Goal: Task Accomplishment & Management: Complete application form

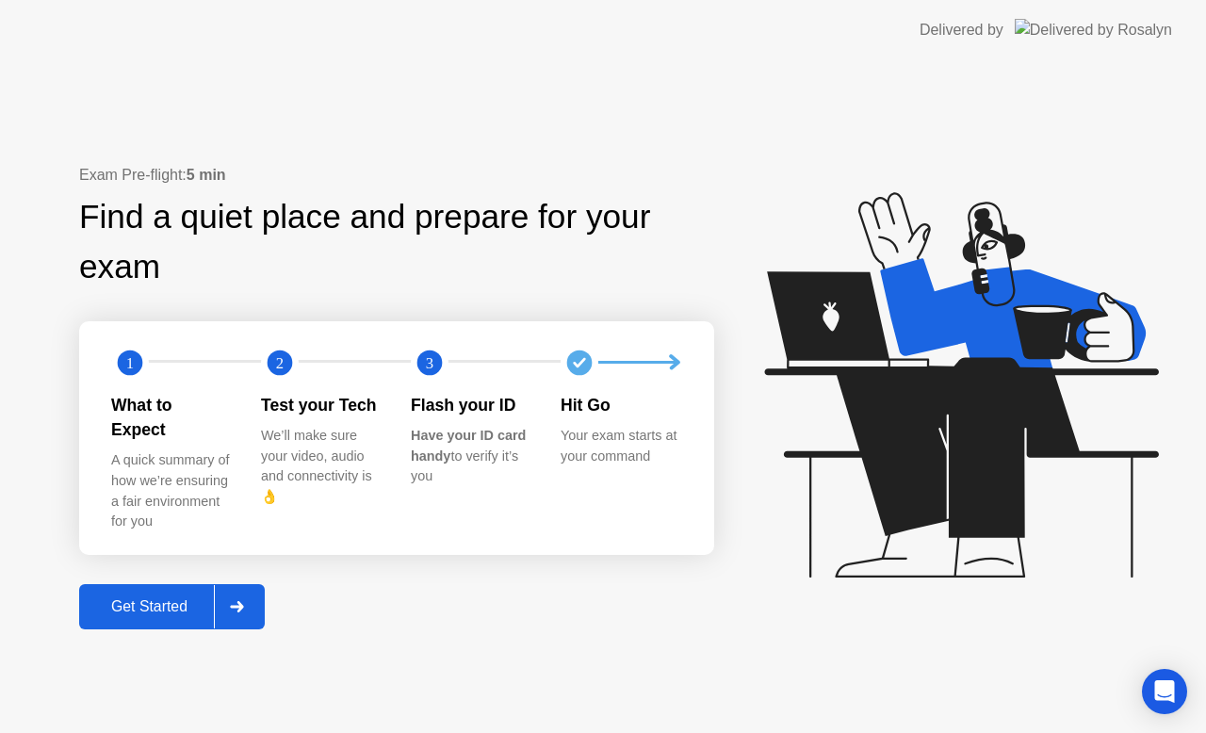
click at [175, 598] on div "Get Started" at bounding box center [149, 606] width 129 height 17
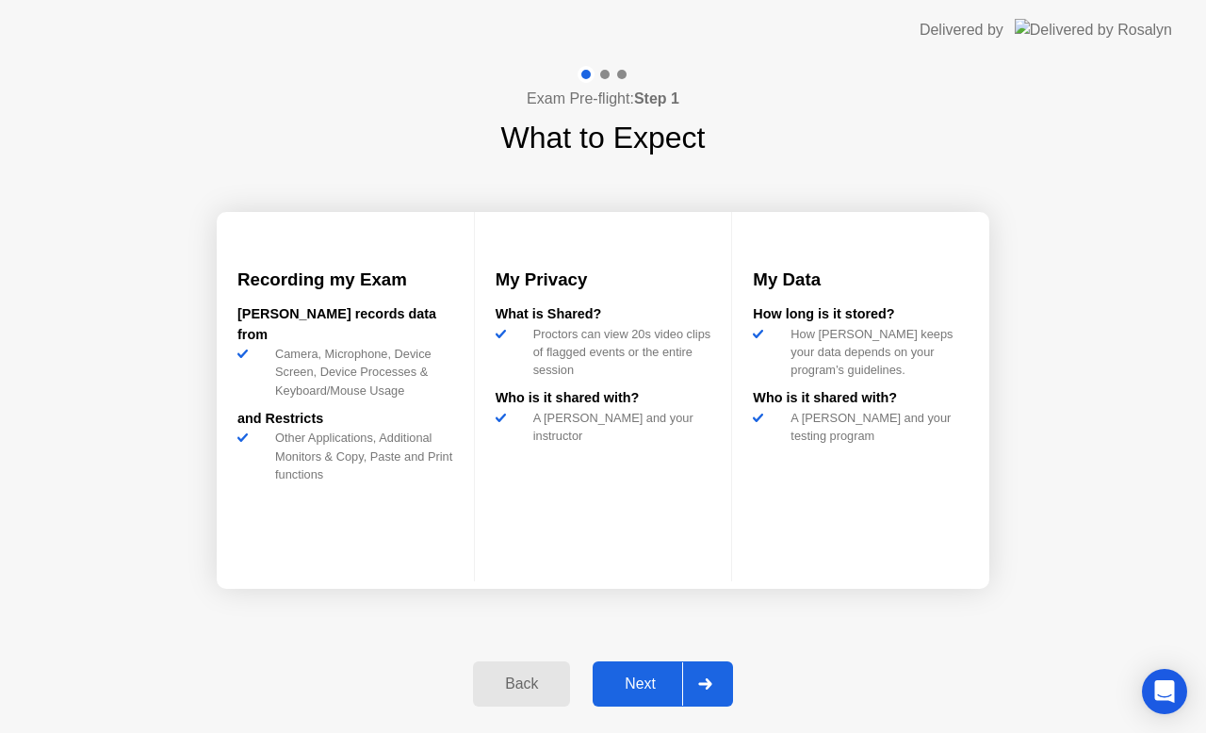
click at [644, 675] on div "Next" at bounding box center [640, 683] width 84 height 17
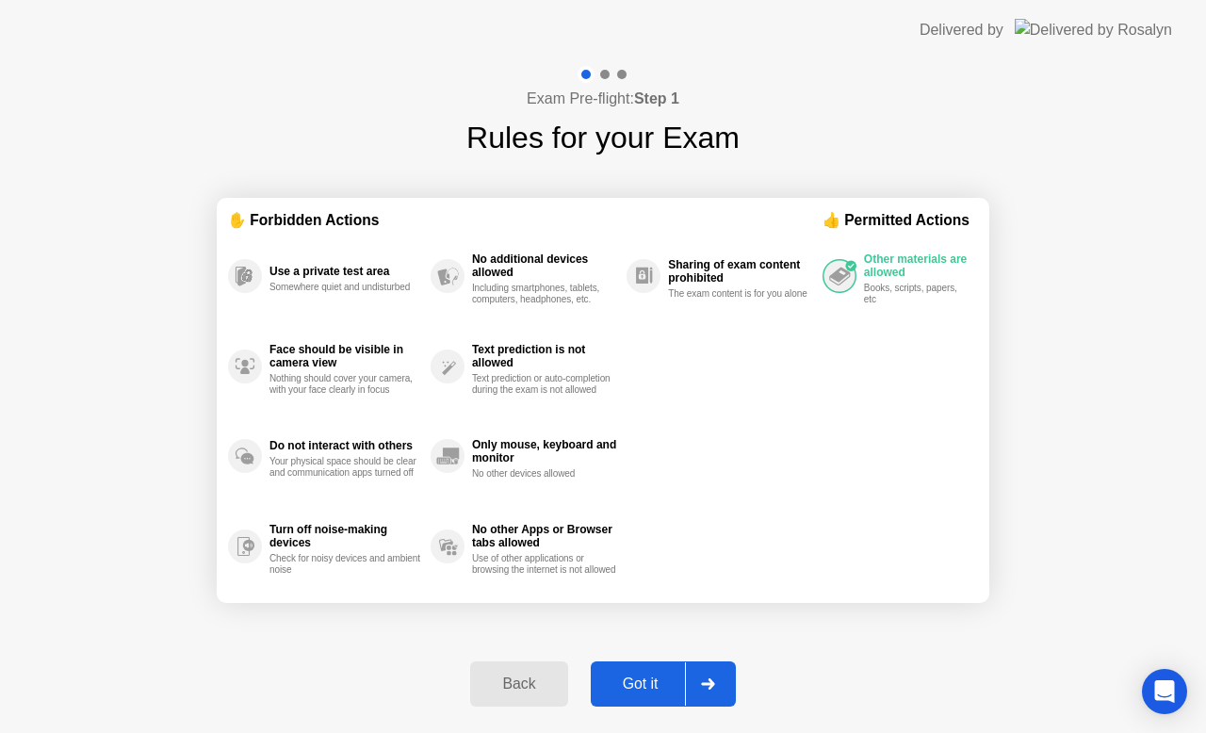
click at [646, 675] on div "Got it" at bounding box center [640, 683] width 89 height 17
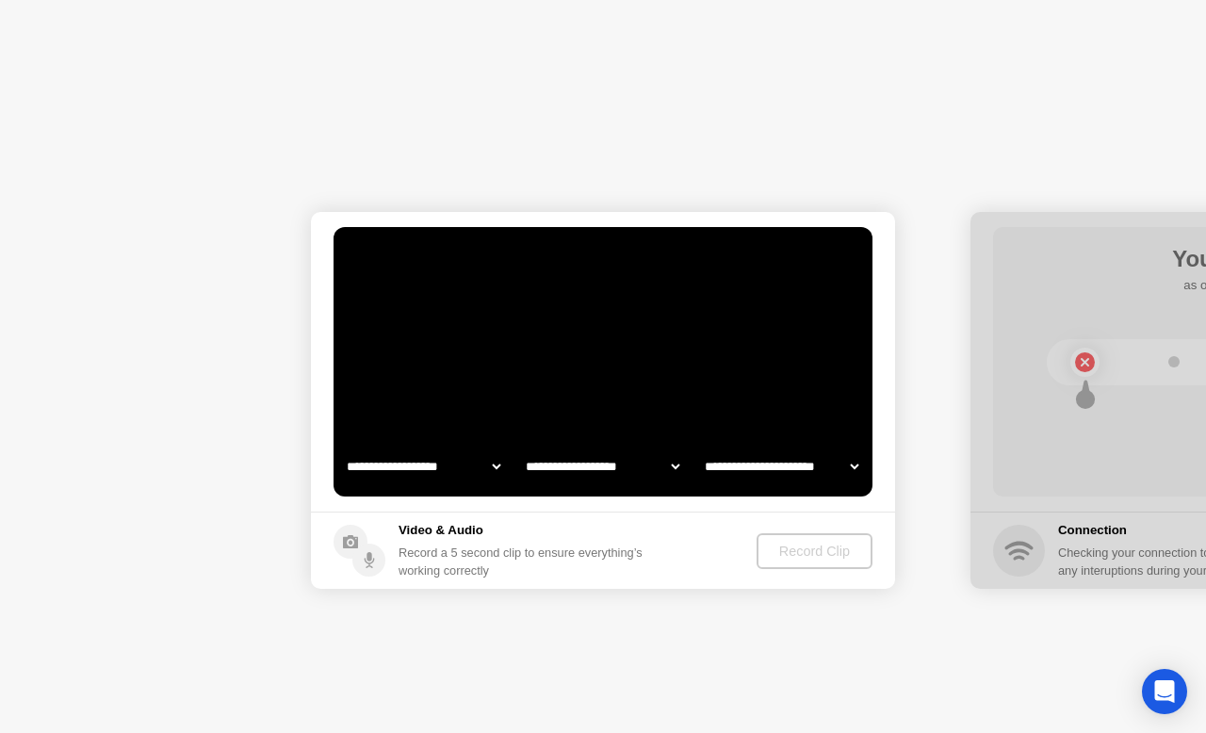
select select "**********"
select select "*******"
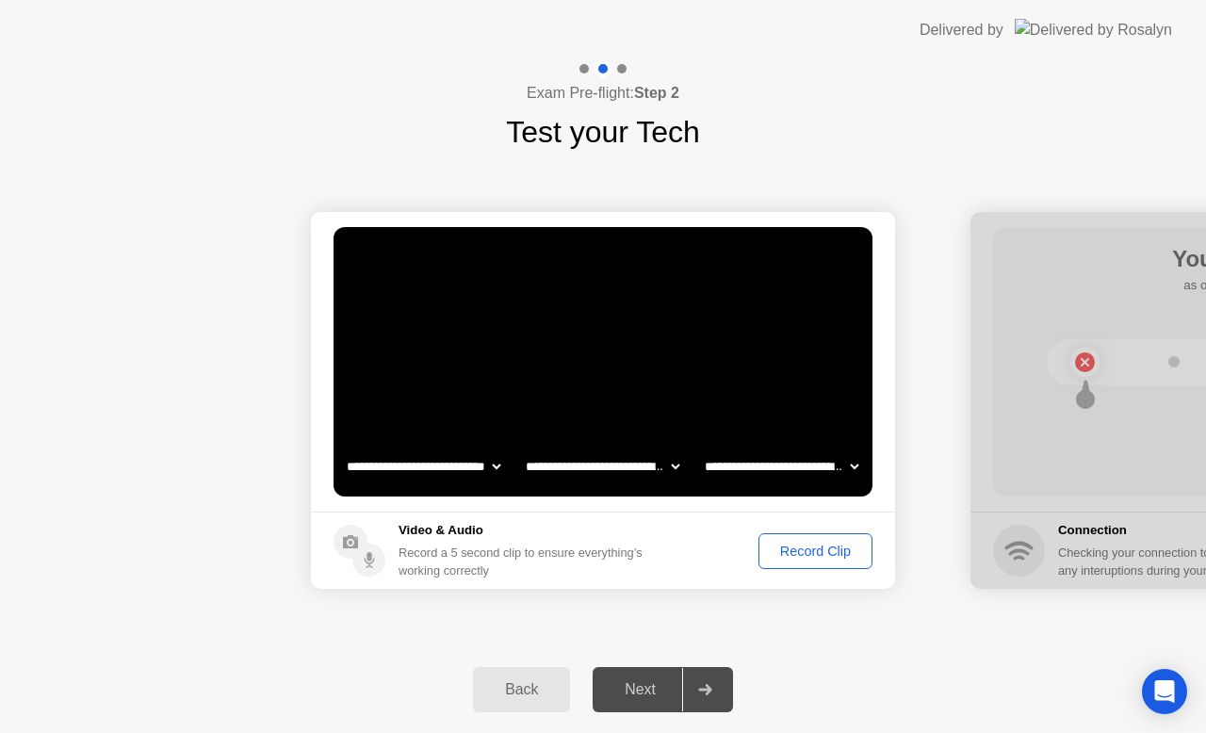
click at [814, 550] on div "Record Clip" at bounding box center [815, 550] width 101 height 15
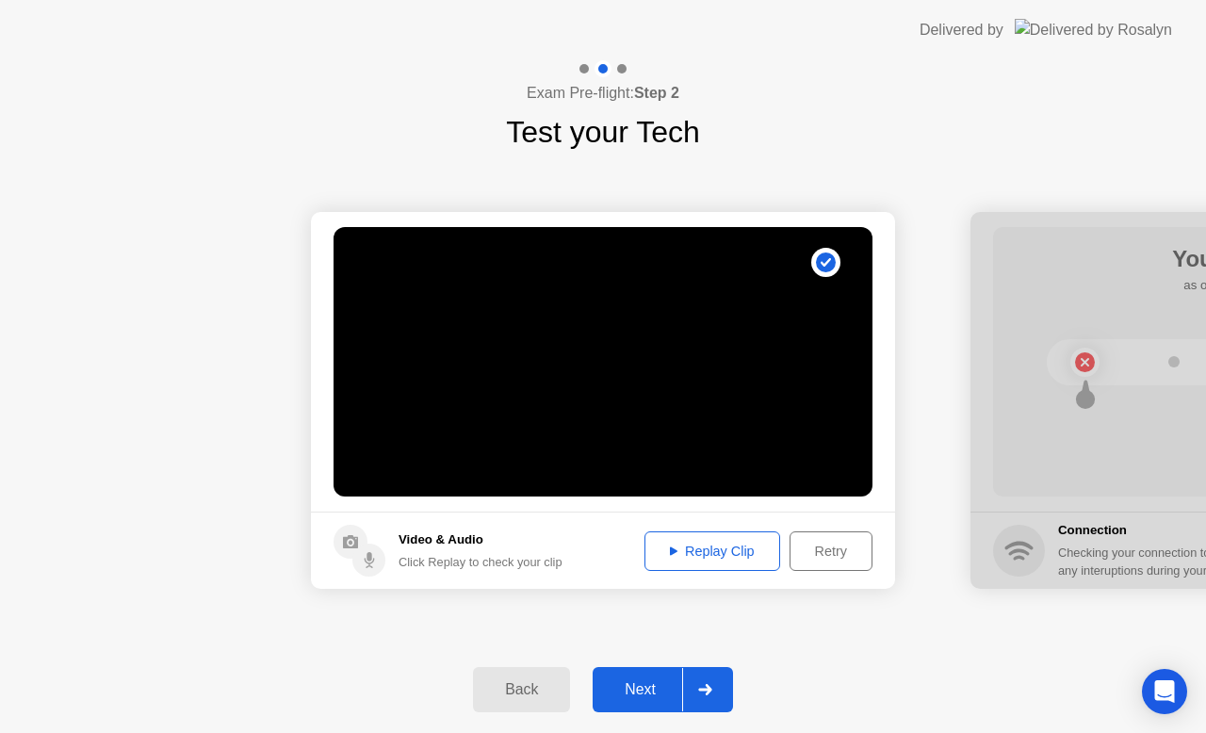
click at [643, 674] on button "Next" at bounding box center [662, 689] width 140 height 45
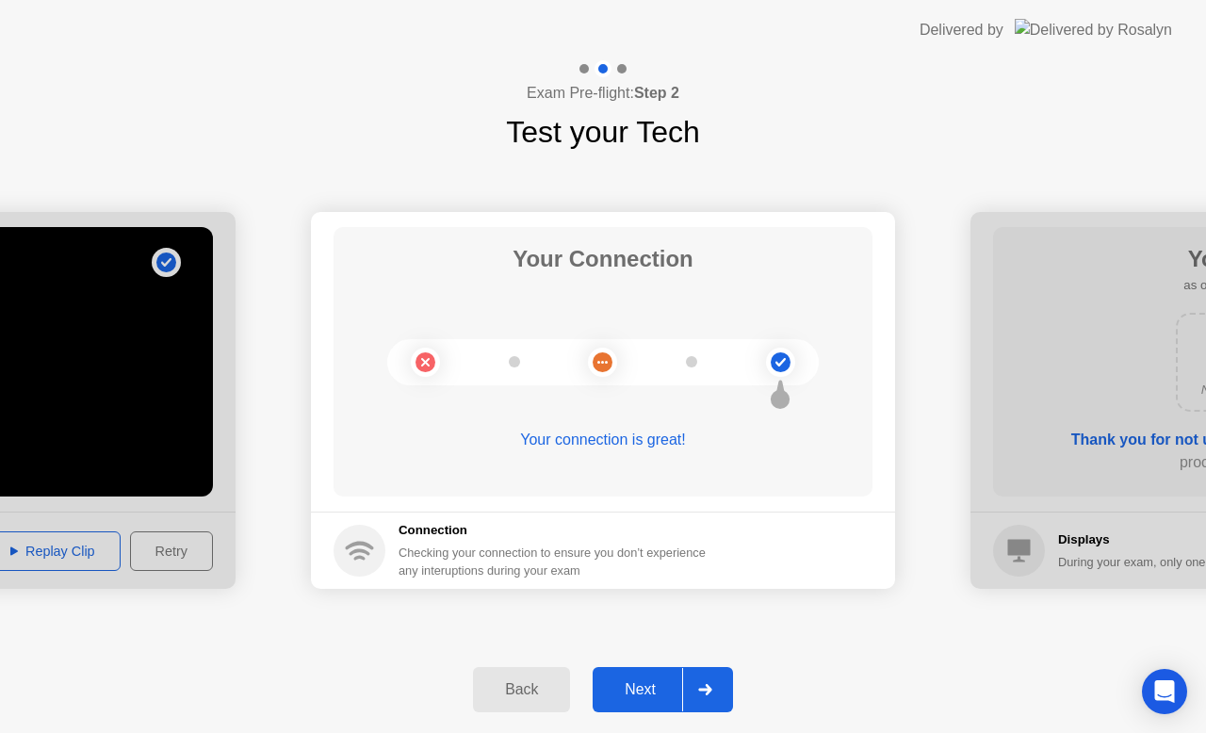
click at [644, 681] on div "Next" at bounding box center [640, 689] width 84 height 17
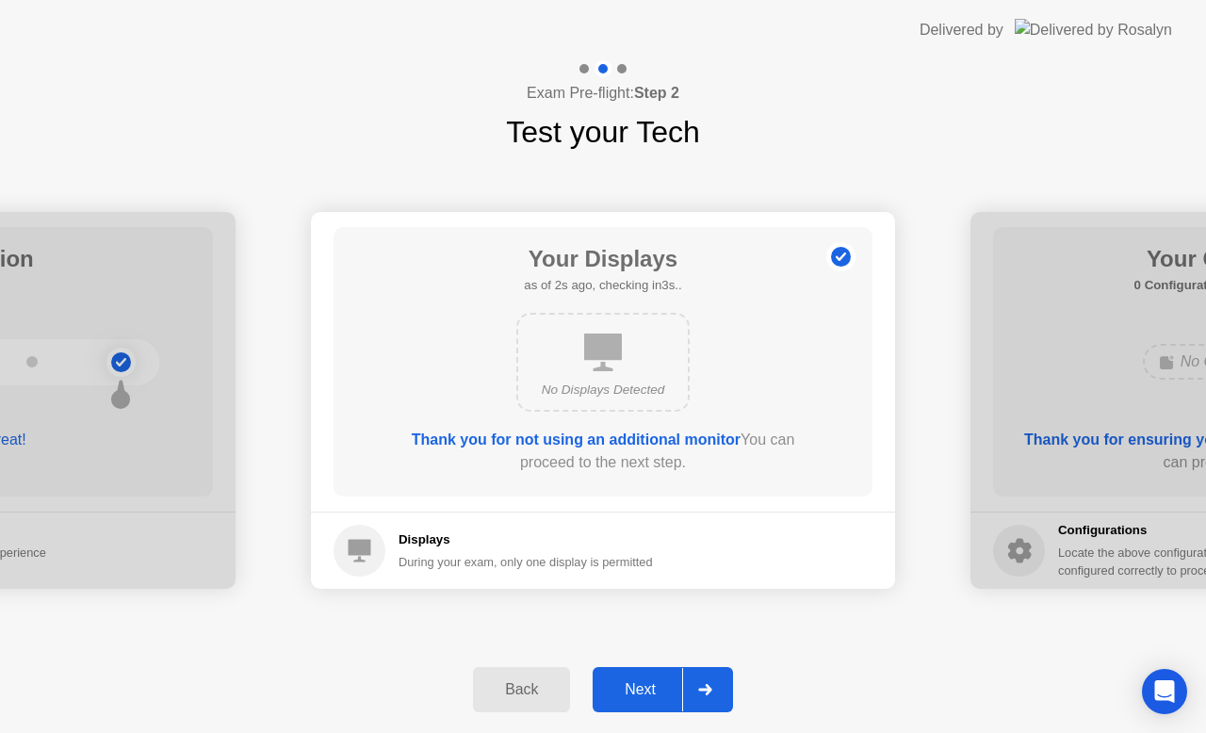
click at [650, 673] on button "Next" at bounding box center [662, 689] width 140 height 45
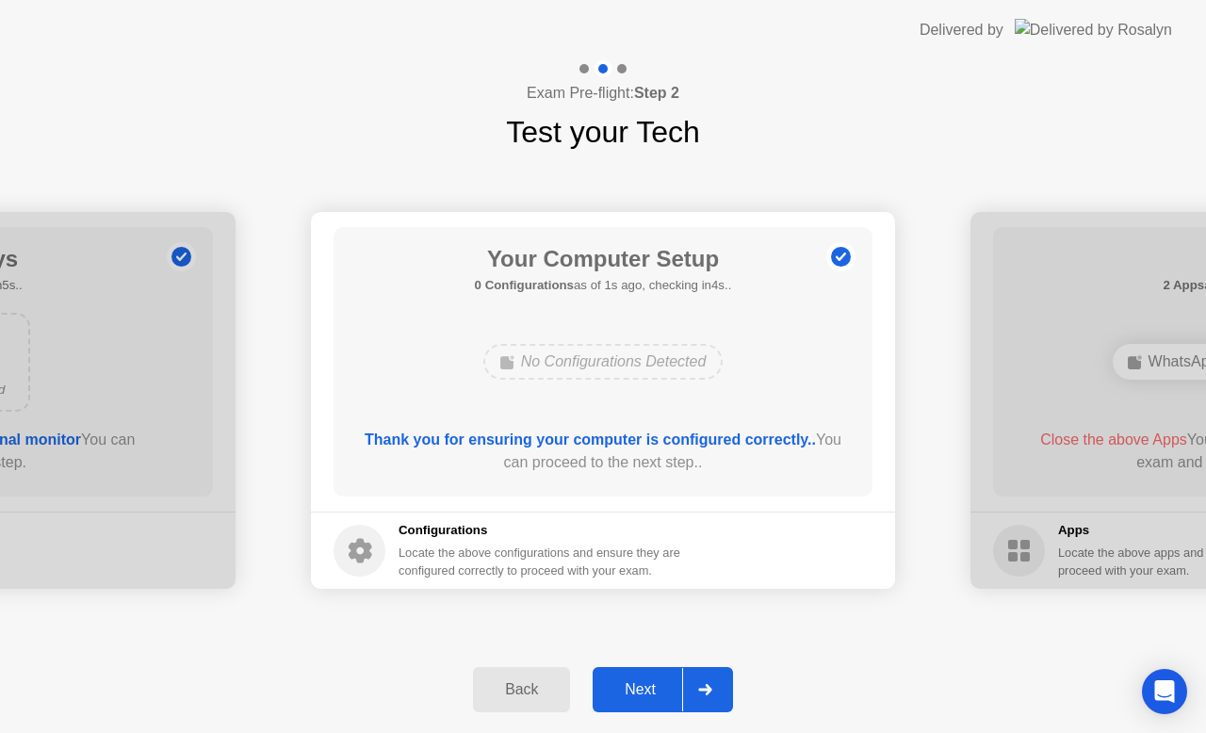
click at [655, 675] on button "Next" at bounding box center [662, 689] width 140 height 45
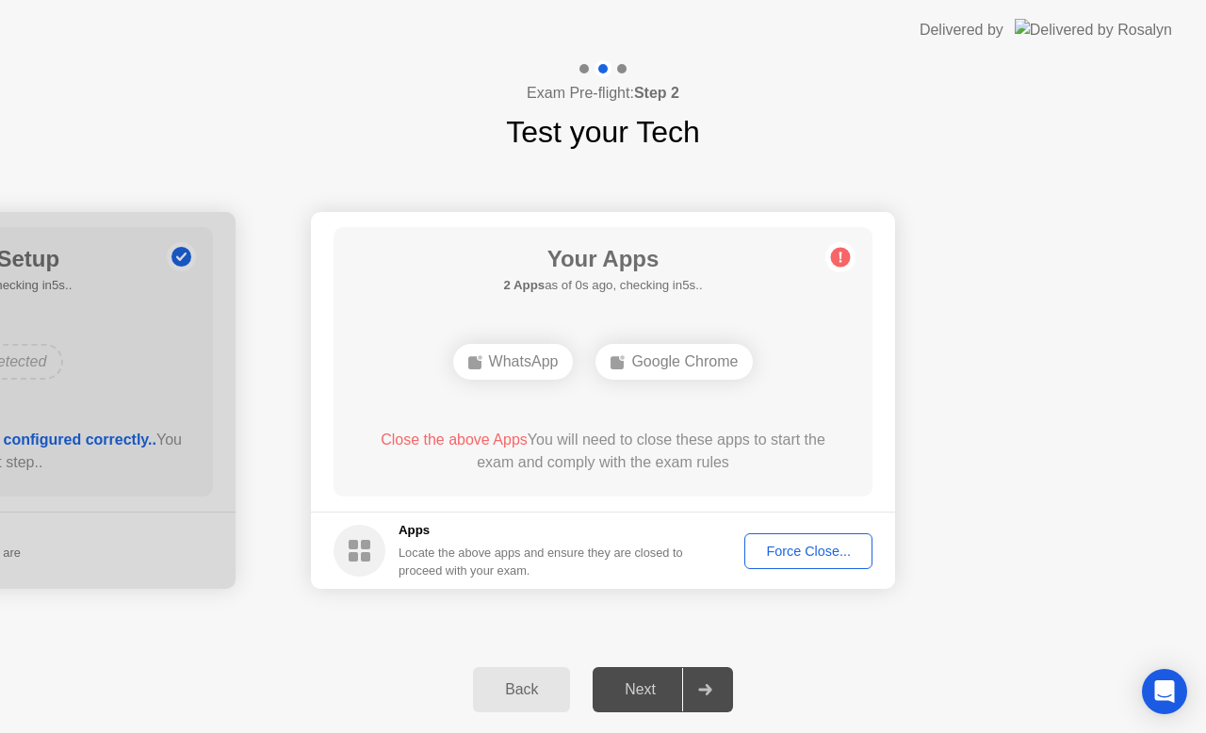
click at [806, 556] on div "Force Close..." at bounding box center [808, 550] width 115 height 15
click at [809, 549] on div "Force Close..." at bounding box center [808, 550] width 115 height 15
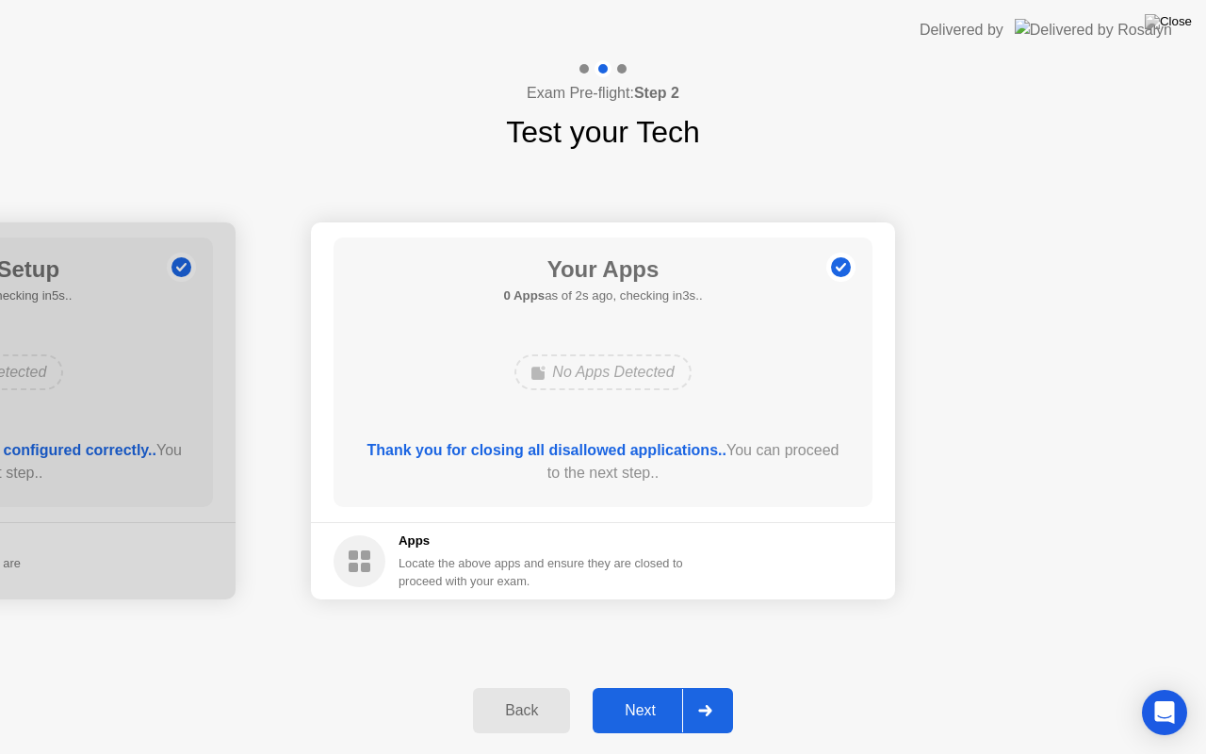
click at [650, 711] on div "Next" at bounding box center [640, 710] width 84 height 17
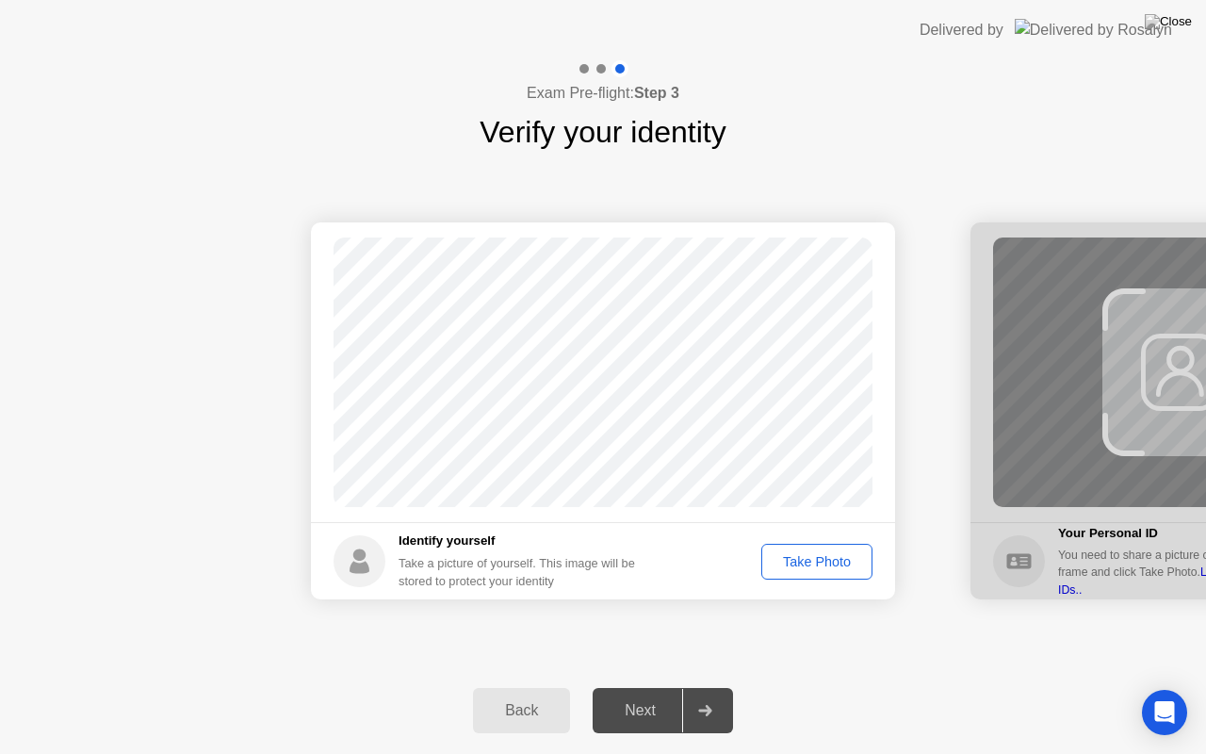
click at [642, 715] on div "Next" at bounding box center [640, 710] width 84 height 17
click at [805, 559] on div "Take Photo" at bounding box center [817, 561] width 98 height 15
click at [644, 714] on div "Next" at bounding box center [640, 710] width 84 height 17
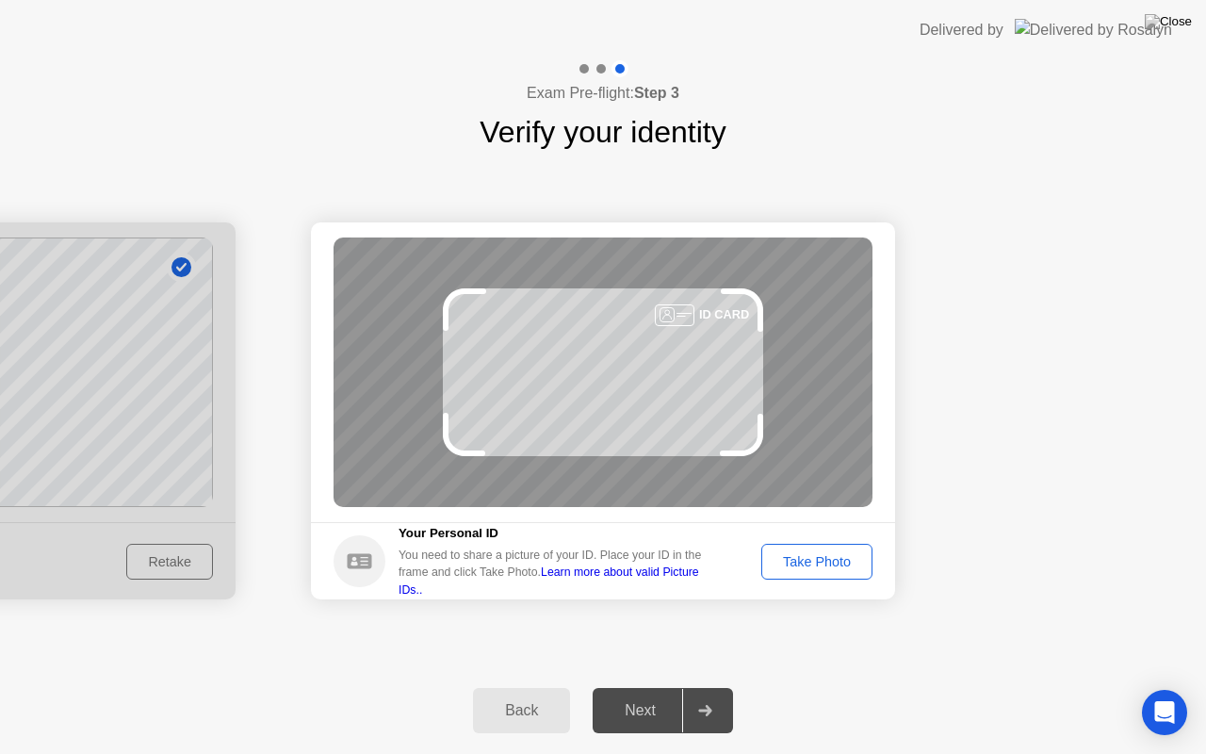
click at [787, 575] on button "Take Photo" at bounding box center [816, 561] width 111 height 36
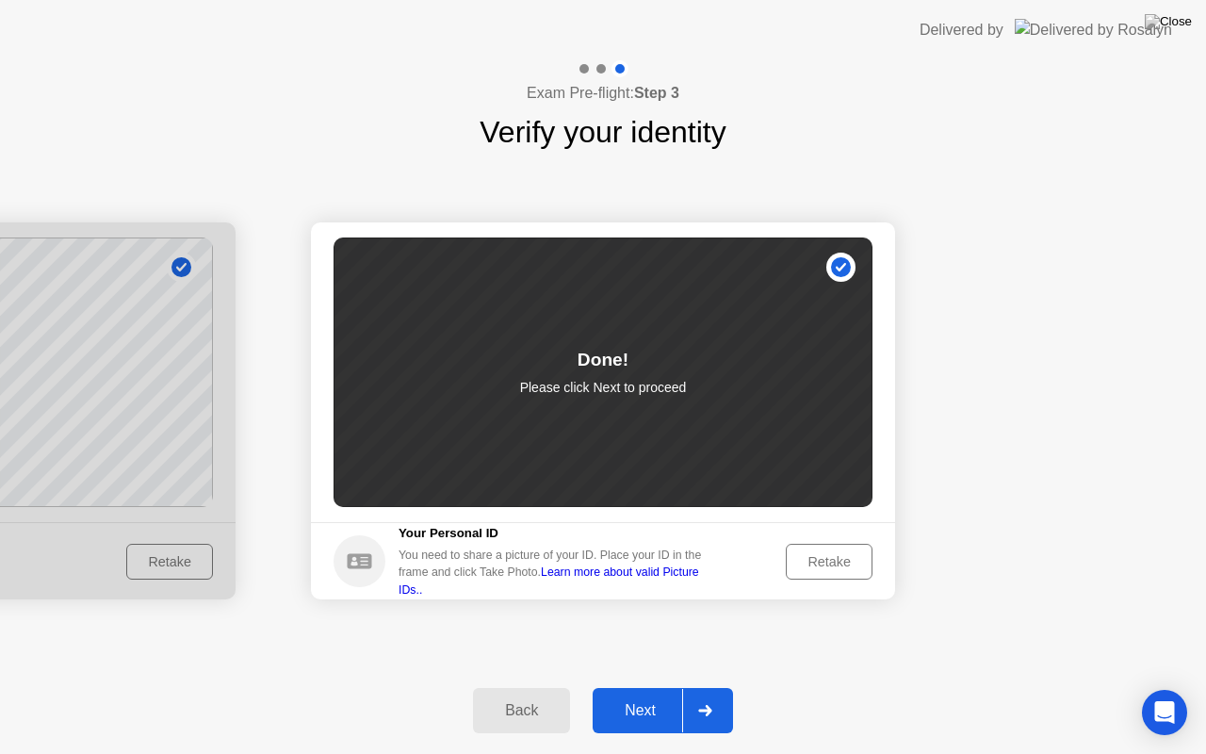
click at [641, 706] on div "Next" at bounding box center [640, 710] width 84 height 17
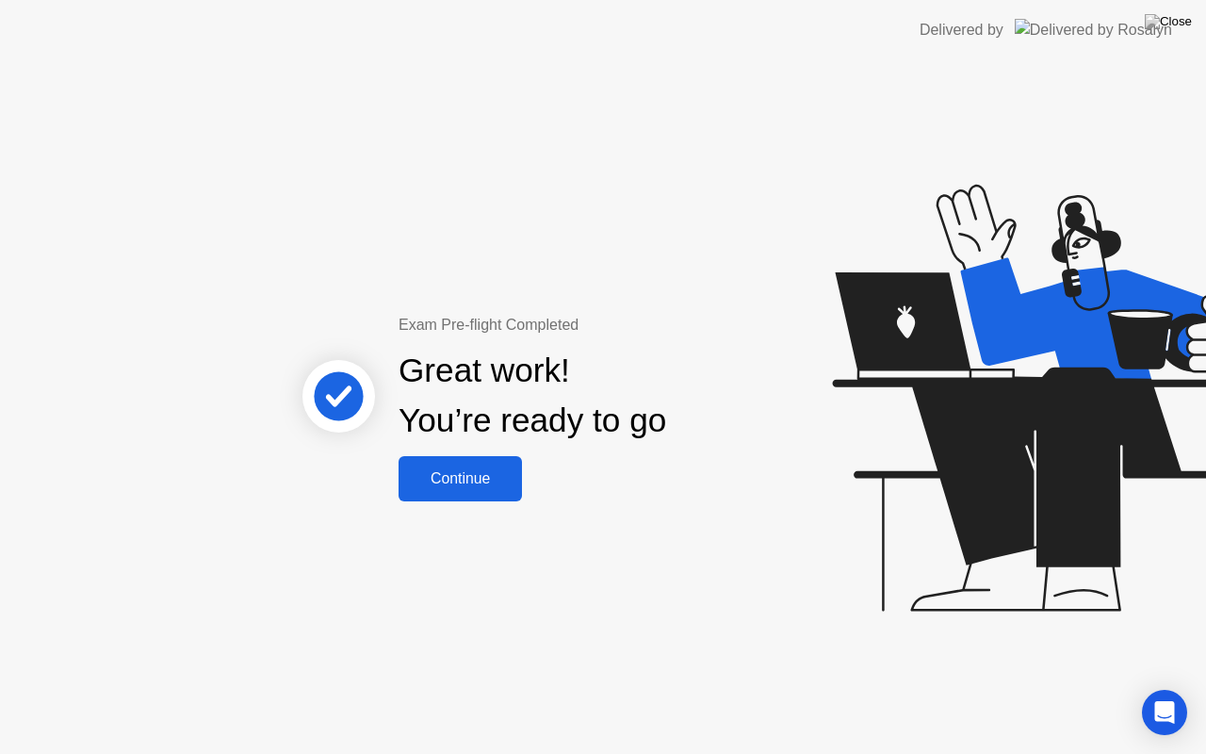
click at [477, 475] on div "Continue" at bounding box center [460, 478] width 112 height 17
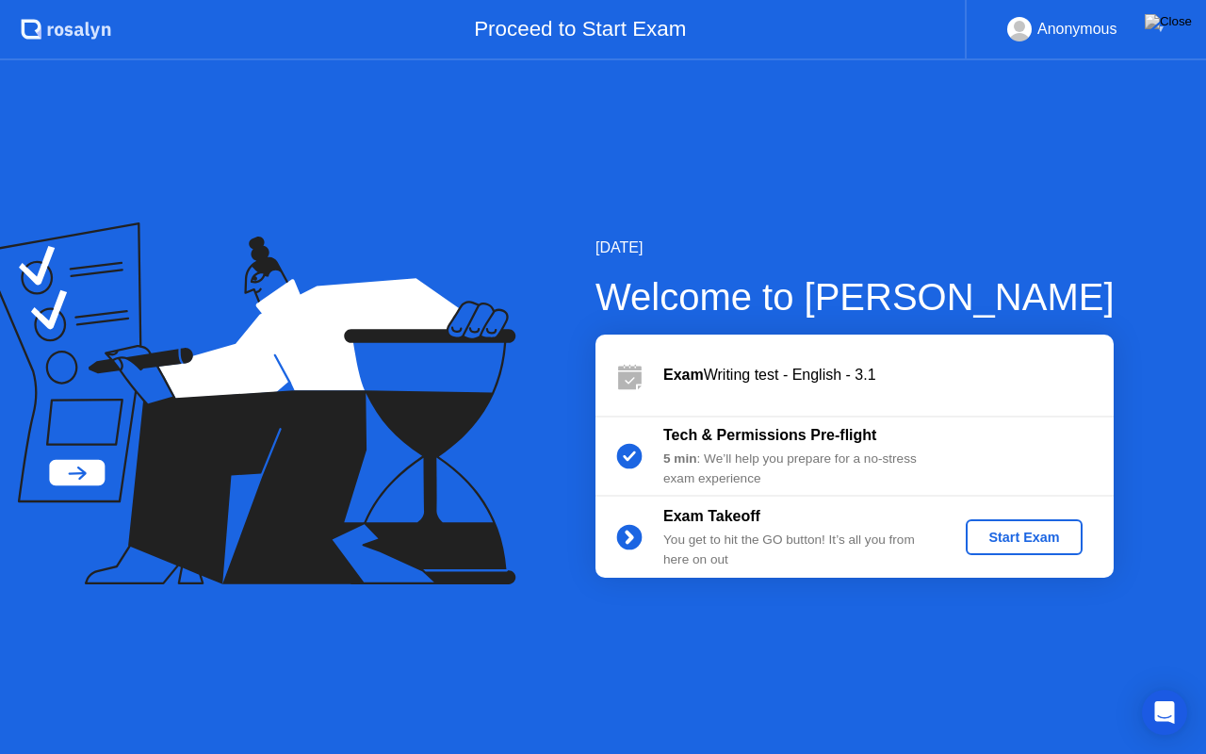
click at [1033, 538] on div "Start Exam" at bounding box center [1023, 536] width 101 height 15
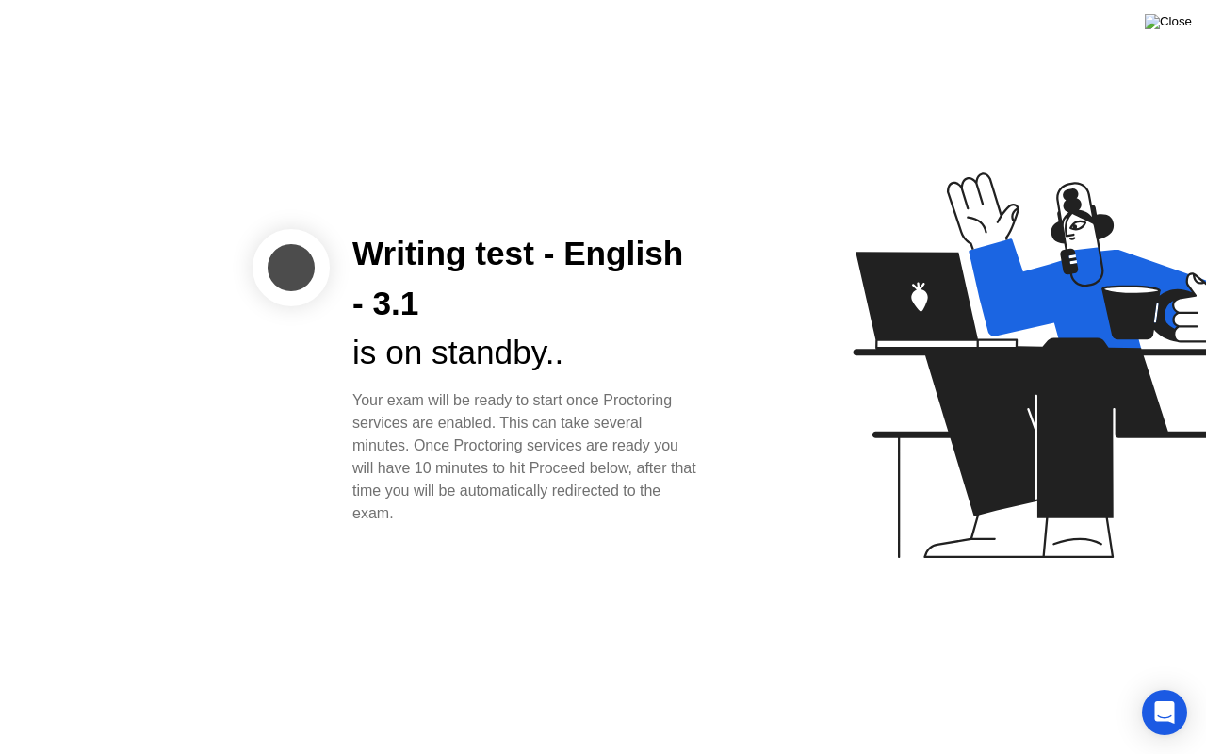
click at [1183, 29] on img at bounding box center [1167, 21] width 47 height 15
